Goal: Complete application form: Complete application form

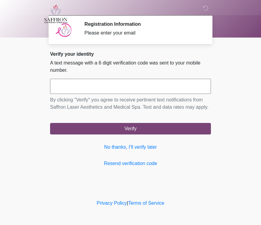
scroll to position [0, 0]
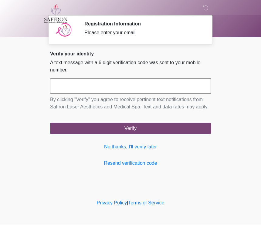
click at [108, 86] on input "text" at bounding box center [130, 86] width 161 height 15
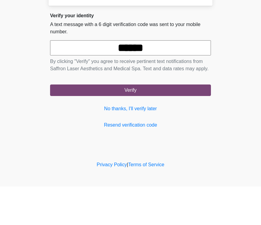
type input "******"
click at [139, 123] on button "Verify" at bounding box center [130, 129] width 161 height 12
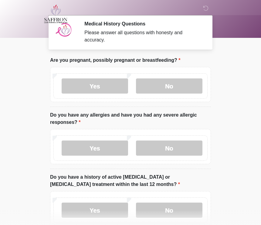
click at [169, 87] on label "No" at bounding box center [169, 85] width 66 height 15
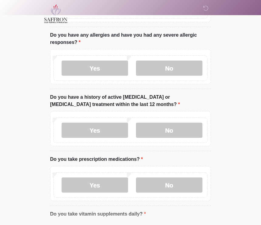
scroll to position [79, 0]
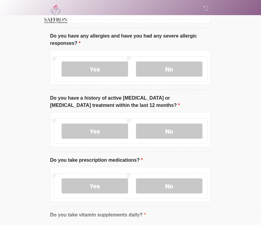
click at [99, 70] on label "Yes" at bounding box center [95, 69] width 66 height 15
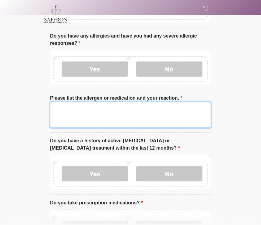
click at [96, 114] on textarea "Please list the allergen or medication and your reaction." at bounding box center [130, 115] width 161 height 26
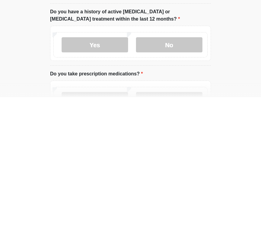
scroll to position [82, 0]
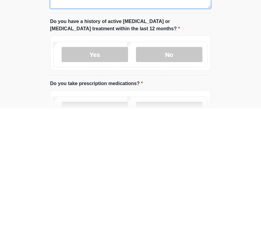
type textarea "*****"
click at [182, 164] on label "No" at bounding box center [169, 171] width 66 height 15
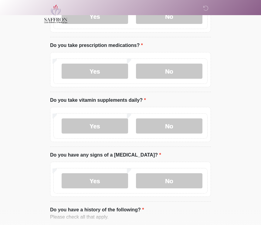
scroll to position [237, 0]
click at [108, 72] on label "Yes" at bounding box center [95, 71] width 66 height 15
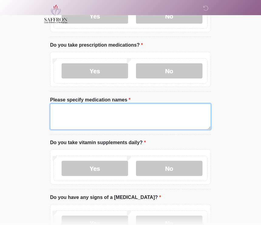
click at [91, 114] on textarea "Please specify medication names" at bounding box center [130, 117] width 161 height 26
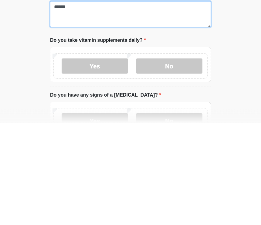
type textarea "******"
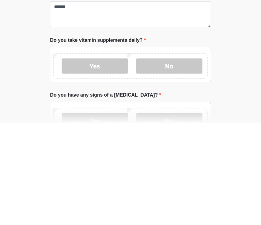
click at [177, 161] on label "No" at bounding box center [169, 168] width 66 height 15
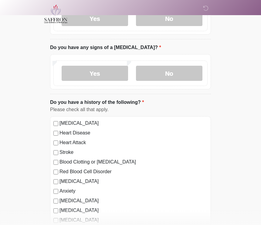
click at [178, 71] on label "No" at bounding box center [169, 73] width 66 height 15
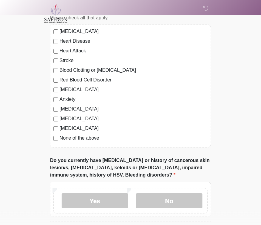
scroll to position [479, 0]
click at [60, 88] on label "[MEDICAL_DATA]" at bounding box center [133, 89] width 148 height 7
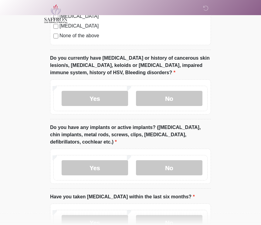
click at [182, 92] on label "No" at bounding box center [169, 98] width 66 height 15
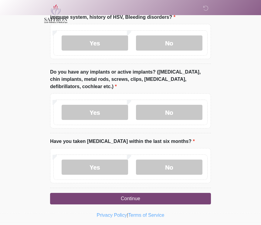
scroll to position [637, 0]
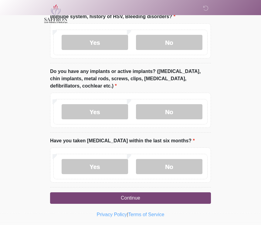
click at [107, 108] on label "Yes" at bounding box center [95, 112] width 66 height 15
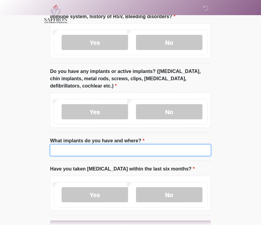
click at [118, 148] on input "What implants do you have and where?" at bounding box center [130, 151] width 161 height 12
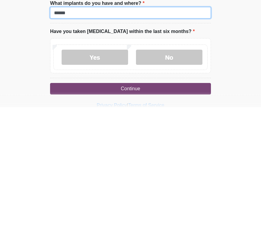
scroll to position [658, 0]
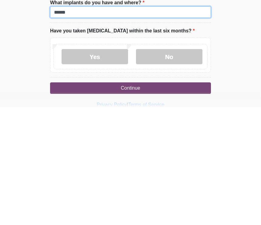
type input "******"
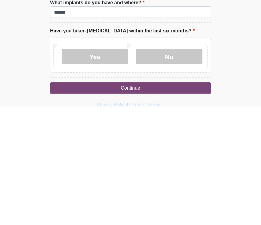
click at [180, 167] on label "No" at bounding box center [169, 174] width 66 height 15
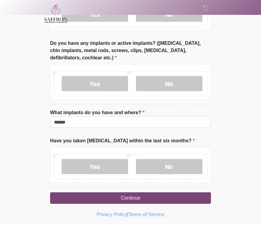
click at [138, 195] on button "Continue" at bounding box center [130, 199] width 161 height 12
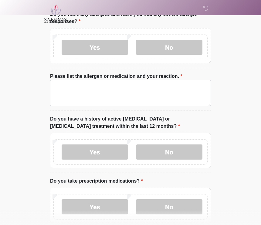
scroll to position [0, 0]
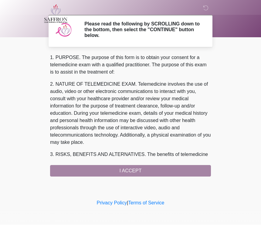
click at [157, 167] on div "1. PURPOSE. The purpose of this form is to obtain your consent for a telemedici…" at bounding box center [130, 115] width 161 height 123
click at [138, 173] on div "1. PURPOSE. The purpose of this form is to obtain your consent for a telemedici…" at bounding box center [130, 115] width 161 height 123
click at [141, 169] on div "1. PURPOSE. The purpose of this form is to obtain your consent for a telemedici…" at bounding box center [130, 115] width 161 height 123
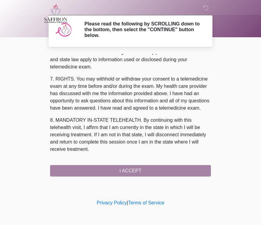
scroll to position [262, 0]
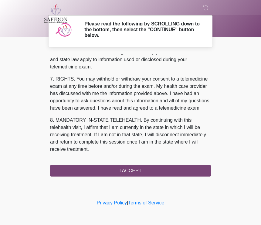
click at [141, 170] on button "I ACCEPT" at bounding box center [130, 171] width 161 height 12
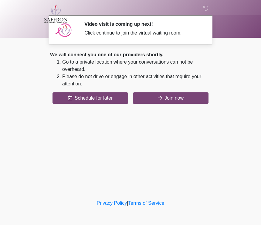
click at [180, 98] on button "Join now" at bounding box center [170, 98] width 75 height 12
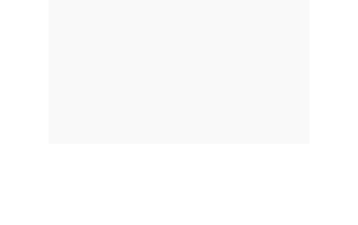
scroll to position [12, 0]
